Goal: Task Accomplishment & Management: Use online tool/utility

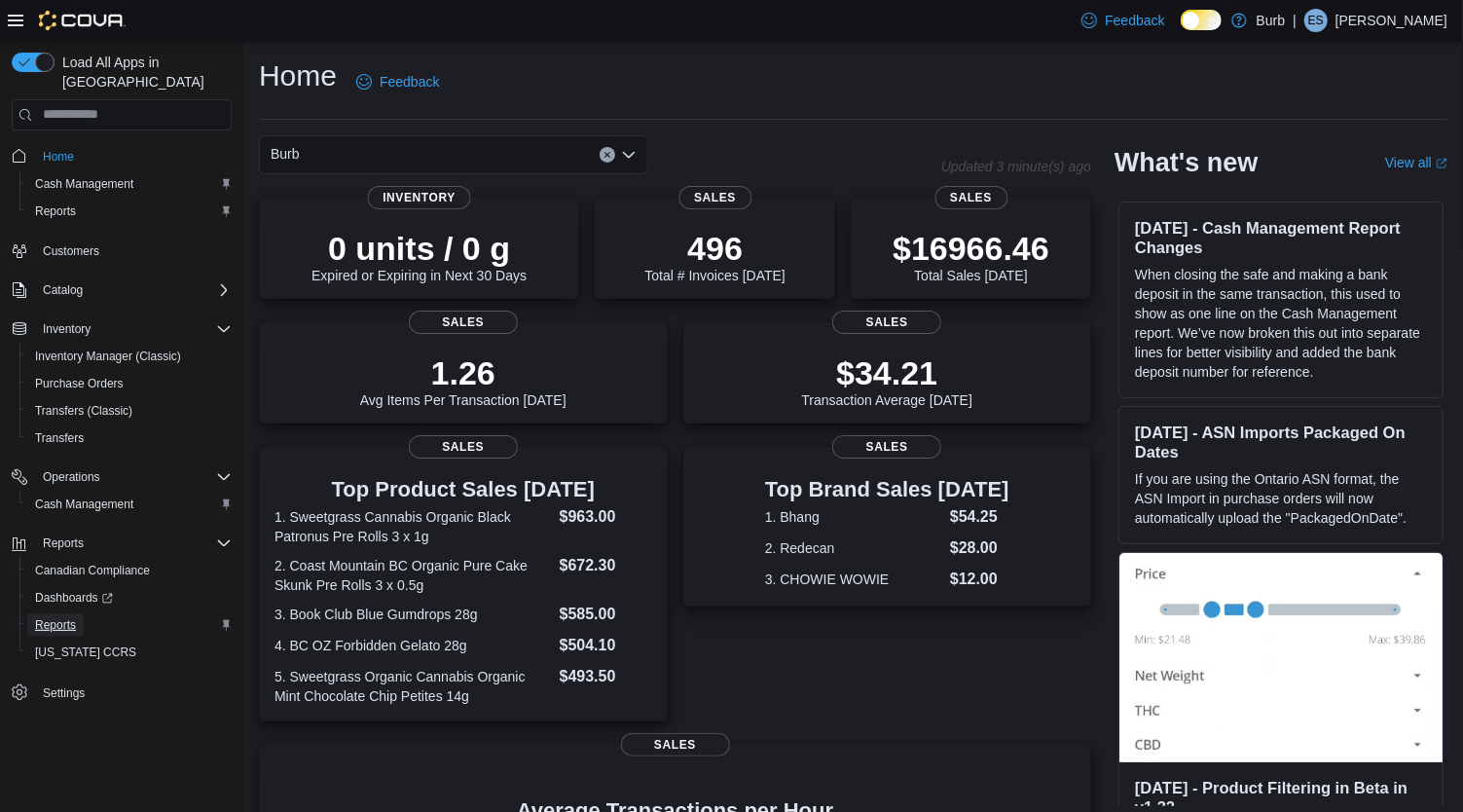
click at [78, 613] on link "Reports" at bounding box center [55, 624] width 57 height 23
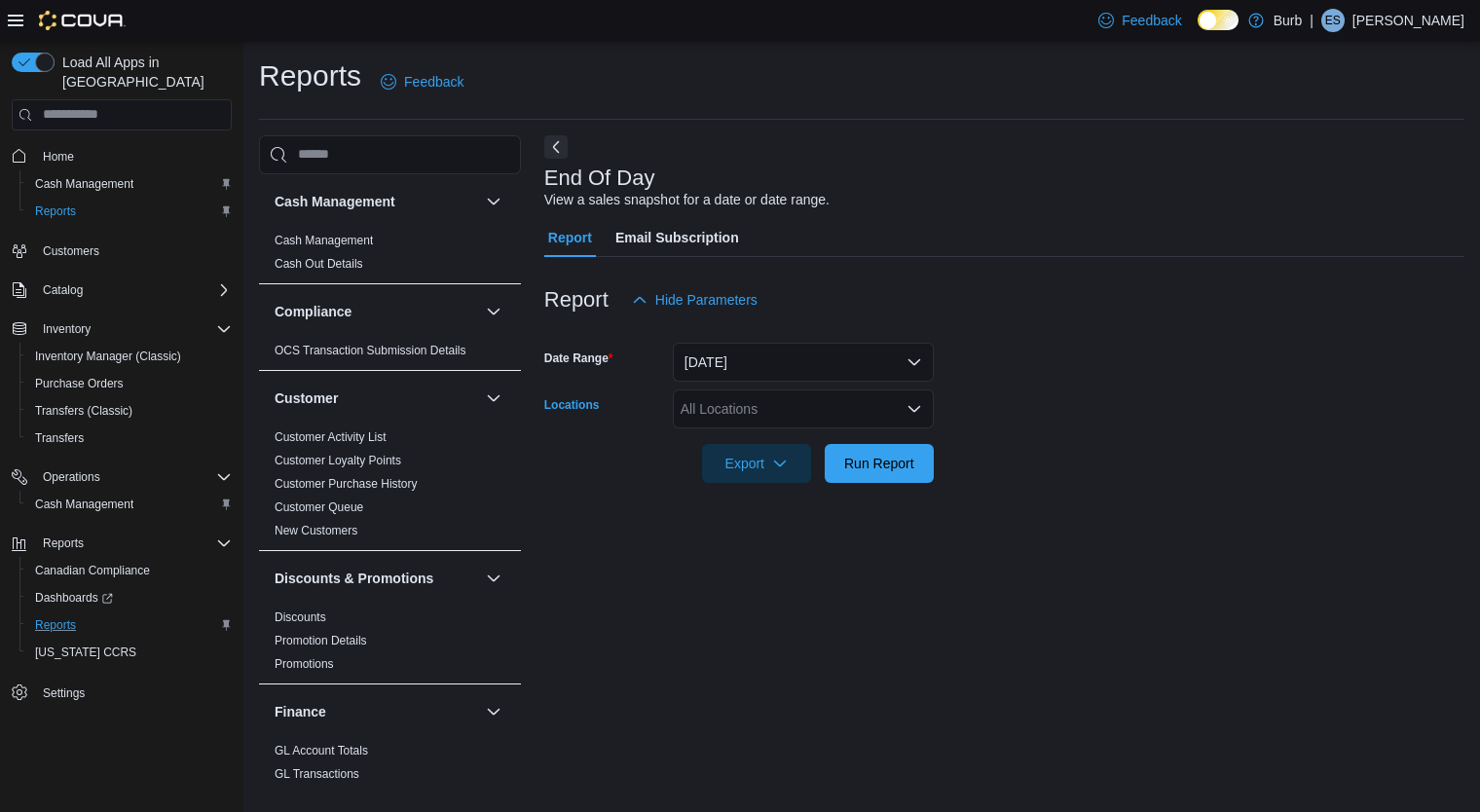
click at [911, 405] on icon "Open list of options" at bounding box center [914, 409] width 16 height 16
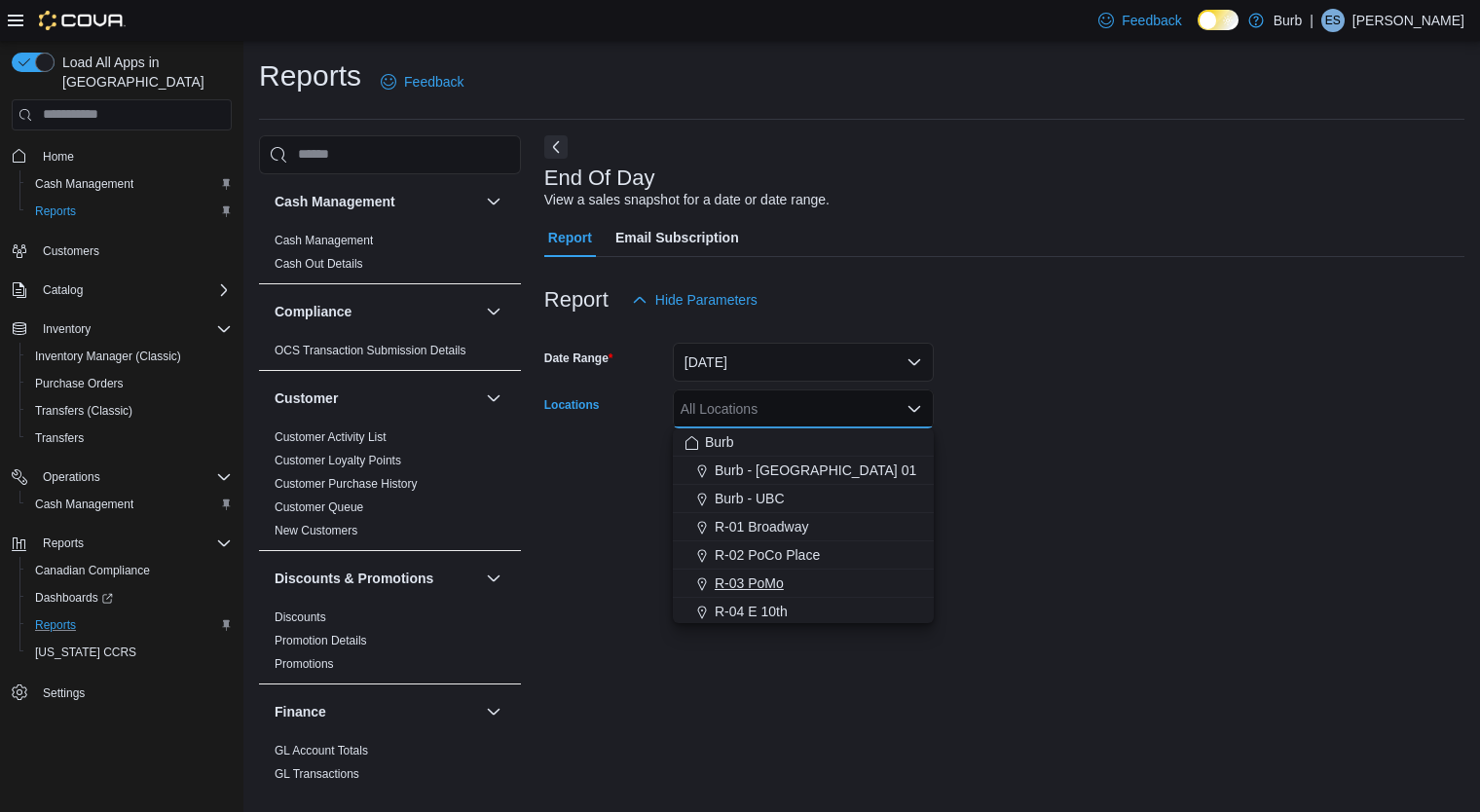
click at [767, 583] on span "R-03 PoMo" at bounding box center [748, 584] width 69 height 20
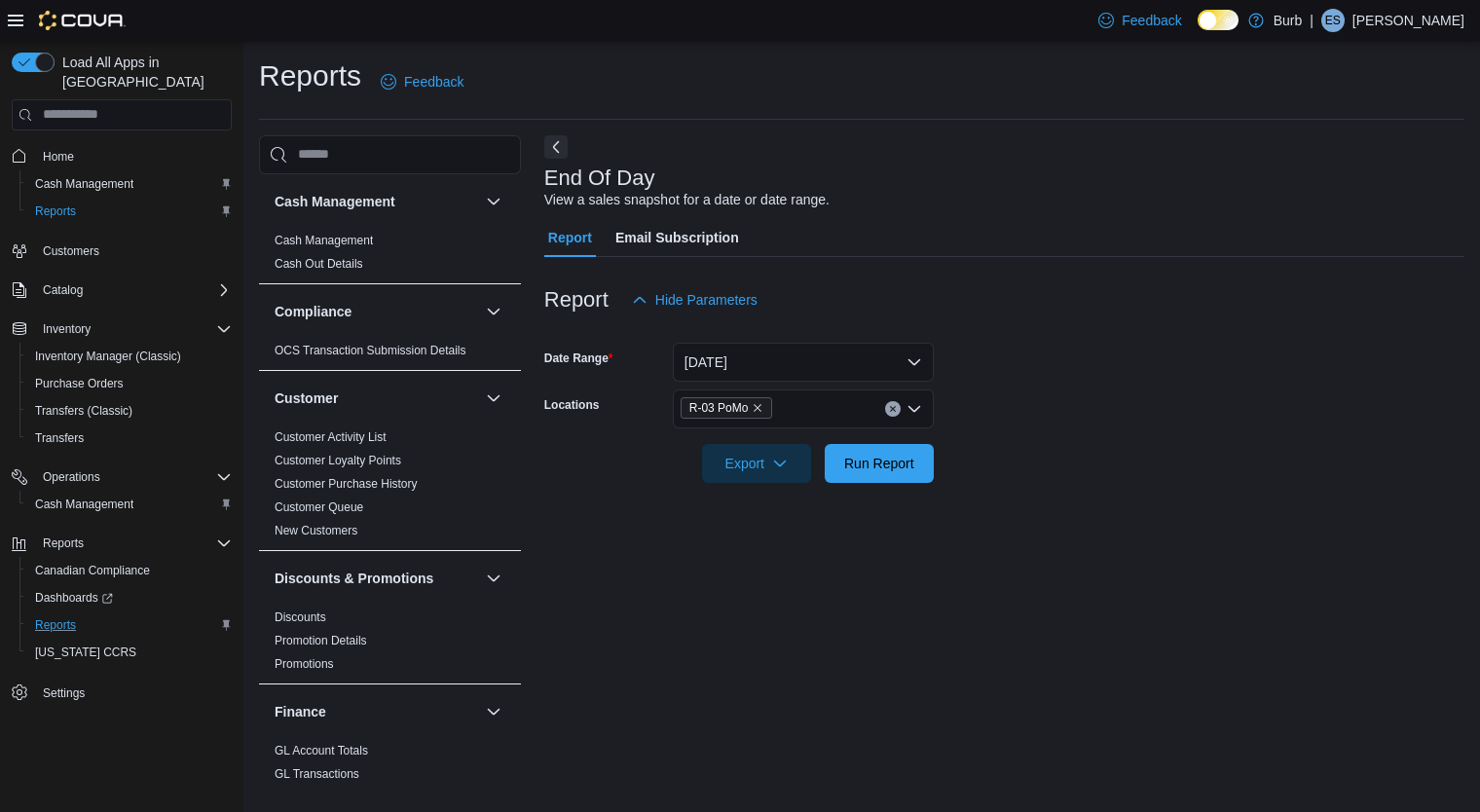
click at [1056, 425] on form "Date Range [DATE] Locations R-03 PoMo Export Run Report" at bounding box center [1004, 401] width 920 height 164
click at [887, 463] on span "Run Report" at bounding box center [879, 463] width 70 height 20
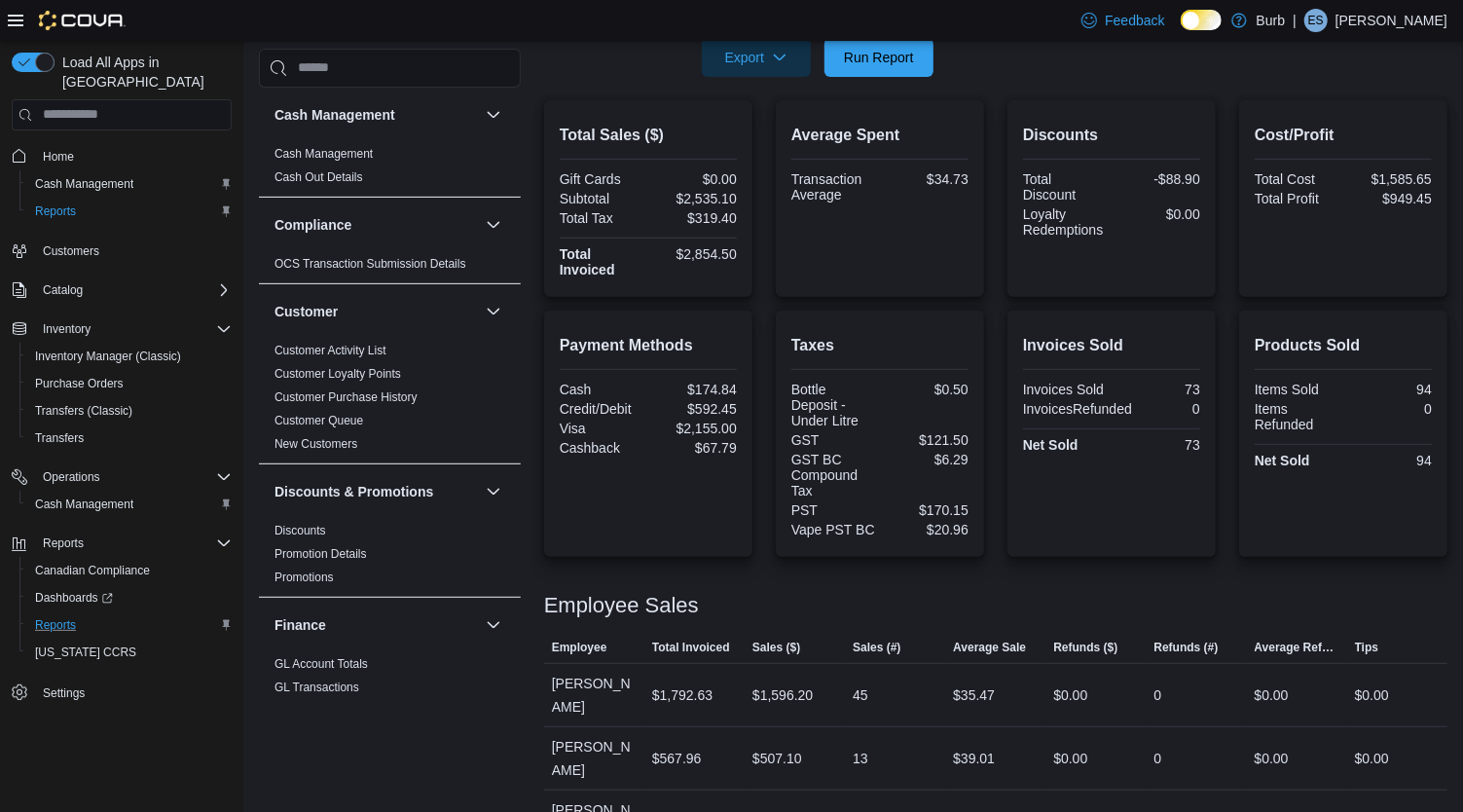
scroll to position [421, 0]
